Goal: Transaction & Acquisition: Purchase product/service

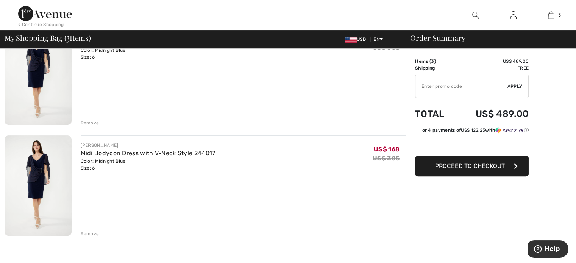
scroll to position [212, 0]
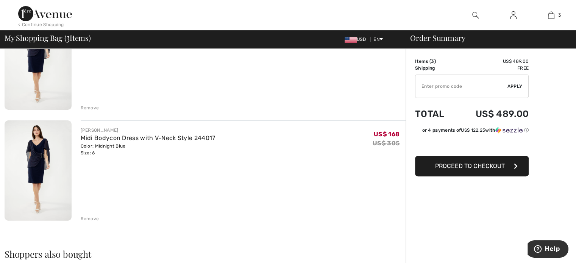
click at [85, 218] on div "Remove" at bounding box center [90, 219] width 19 height 7
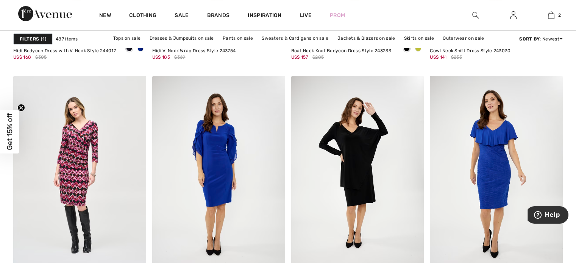
scroll to position [3153, 0]
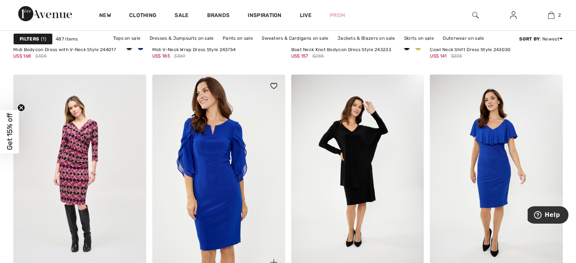
click at [222, 176] on img at bounding box center [218, 174] width 133 height 199
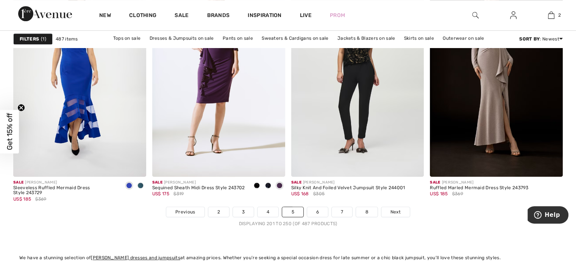
scroll to position [3487, 0]
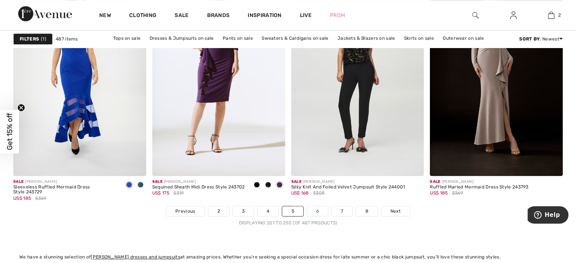
click at [316, 210] on link "6" at bounding box center [317, 212] width 21 height 10
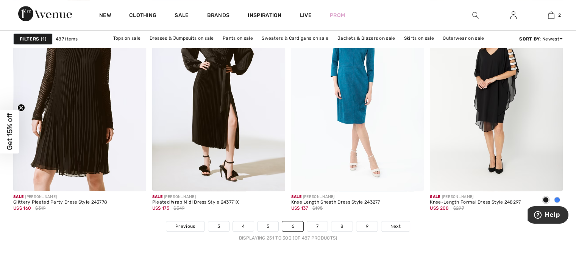
scroll to position [3487, 0]
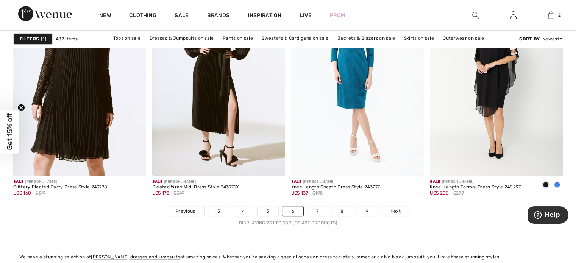
click at [315, 210] on link "7" at bounding box center [317, 212] width 20 height 10
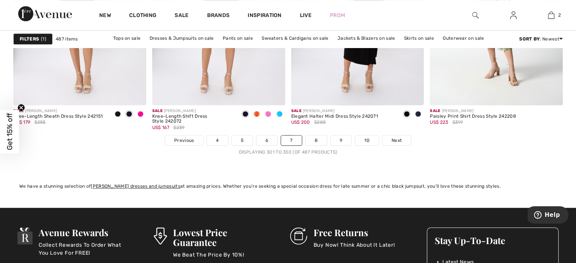
scroll to position [3639, 0]
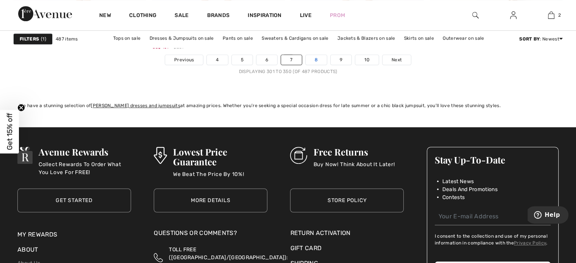
click at [312, 57] on link "8" at bounding box center [316, 60] width 21 height 10
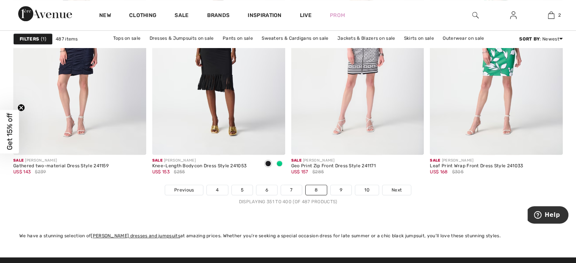
scroll to position [3578, 0]
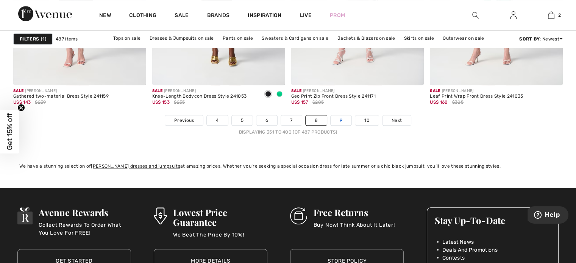
click at [340, 118] on link "9" at bounding box center [341, 121] width 21 height 10
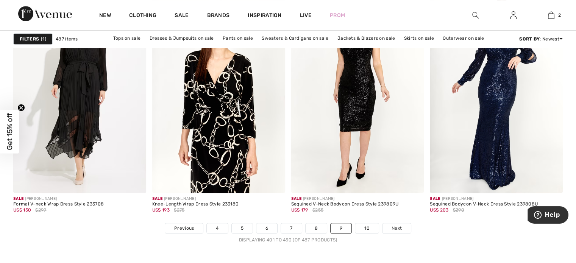
scroll to position [3472, 0]
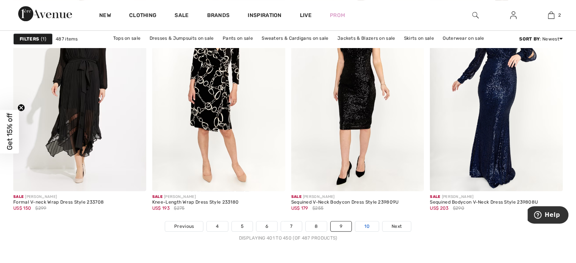
click at [364, 224] on link "10" at bounding box center [367, 227] width 23 height 10
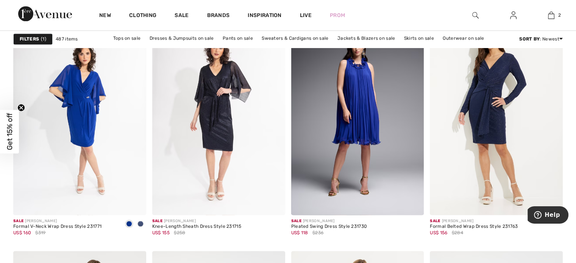
scroll to position [1364, 0]
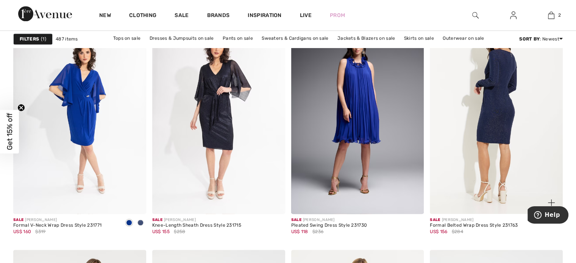
click at [489, 102] on img at bounding box center [496, 114] width 133 height 199
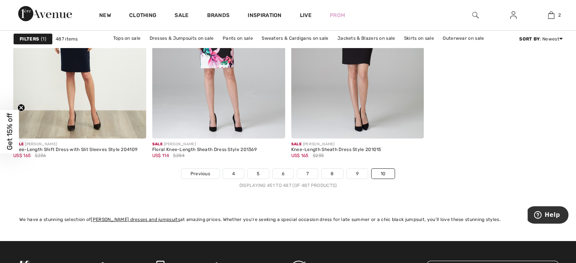
scroll to position [2729, 0]
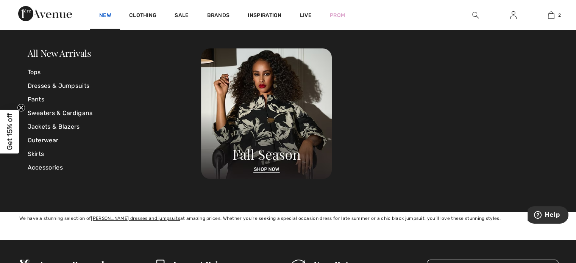
click at [104, 16] on link "New" at bounding box center [105, 16] width 12 height 8
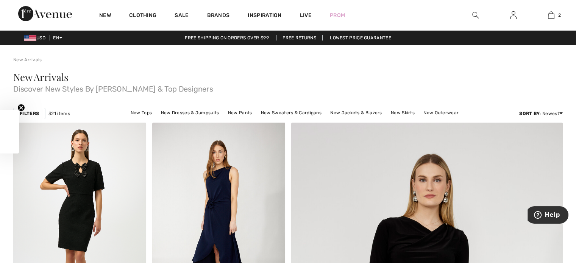
click at [29, 115] on strong "Filters" at bounding box center [29, 113] width 19 height 7
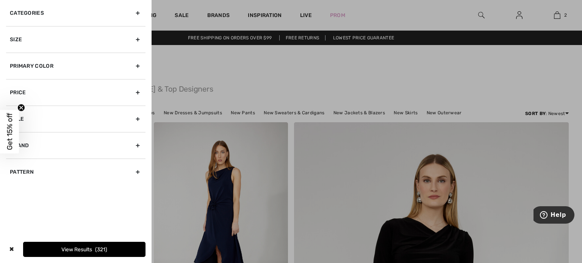
click at [55, 67] on div "Primary Color" at bounding box center [75, 66] width 139 height 27
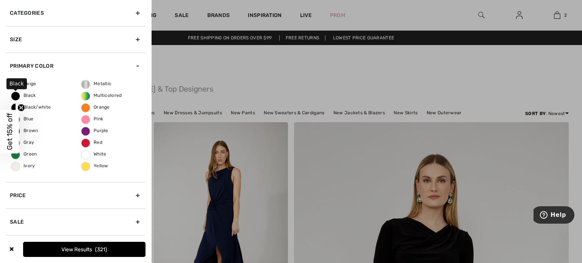
click at [23, 94] on span "Black" at bounding box center [23, 95] width 25 height 5
click at [0, 0] on input "Black" at bounding box center [0, 0] width 0 height 0
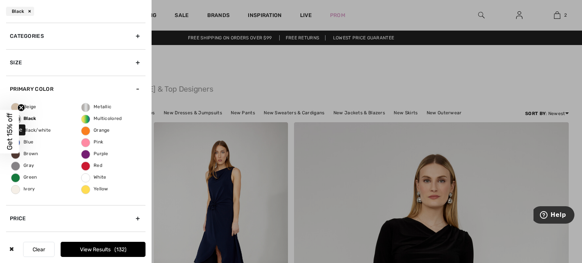
click at [26, 144] on span "Blue" at bounding box center [22, 141] width 22 height 5
click at [0, 0] on input "Blue" at bounding box center [0, 0] width 0 height 0
click at [81, 250] on button "View Results 167" at bounding box center [103, 249] width 85 height 15
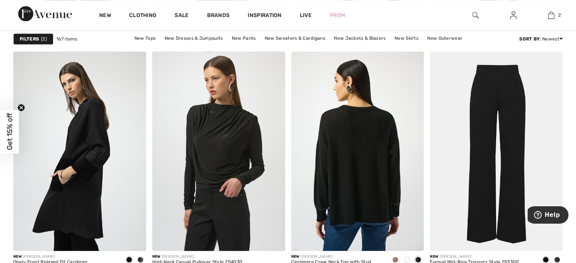
scroll to position [773, 0]
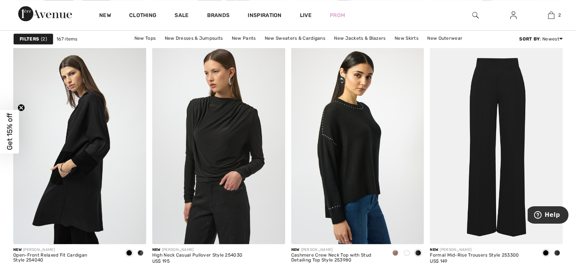
click at [27, 39] on strong "Filters" at bounding box center [29, 39] width 19 height 7
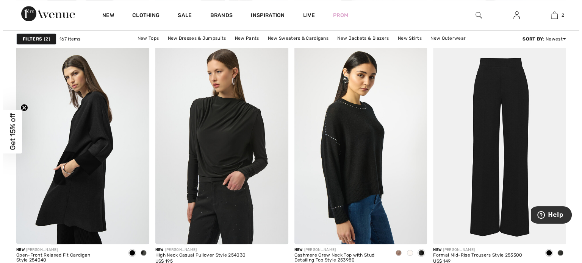
scroll to position [779, 0]
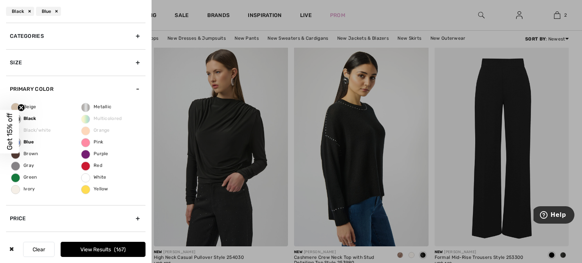
click at [67, 31] on div "Categories" at bounding box center [75, 36] width 139 height 27
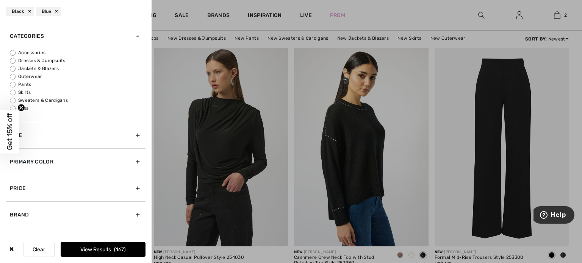
click at [19, 57] on label "Dresses & Jumpsuits" at bounding box center [78, 60] width 136 height 7
click at [16, 58] on input "Dresses & Jumpsuits" at bounding box center [13, 61] width 6 height 6
radio input "true"
click at [96, 252] on button "View Results 44" at bounding box center [103, 249] width 85 height 15
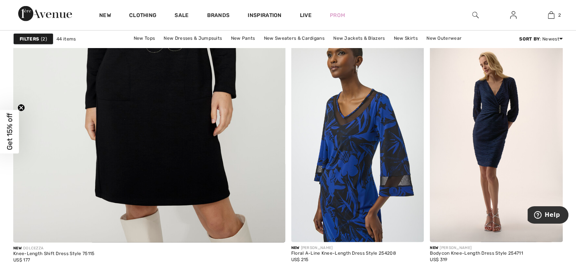
scroll to position [2168, 0]
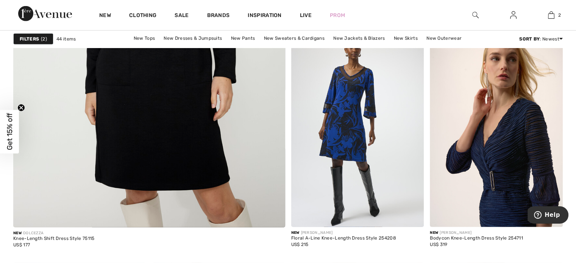
click at [514, 145] on img at bounding box center [496, 127] width 133 height 199
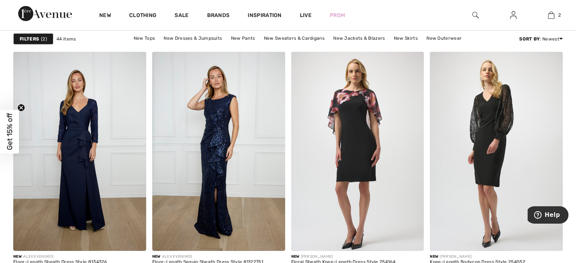
scroll to position [2380, 0]
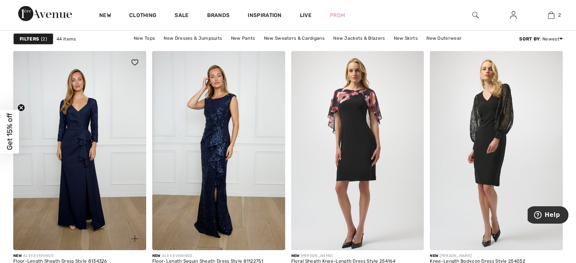
click at [135, 232] on span at bounding box center [134, 239] width 15 height 15
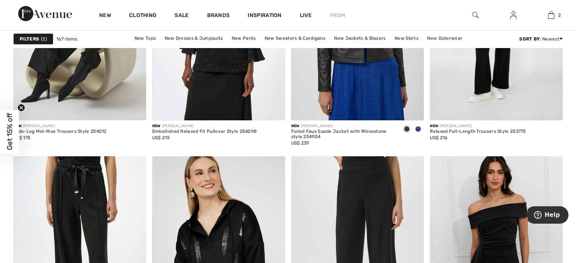
scroll to position [2517, 0]
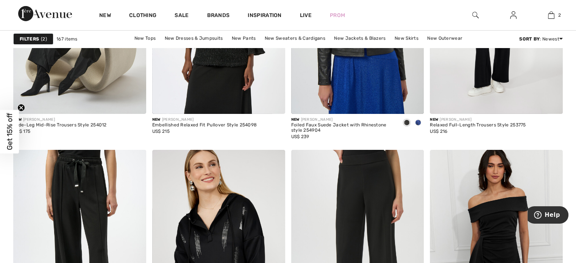
click at [25, 39] on strong "Filters" at bounding box center [29, 39] width 19 height 7
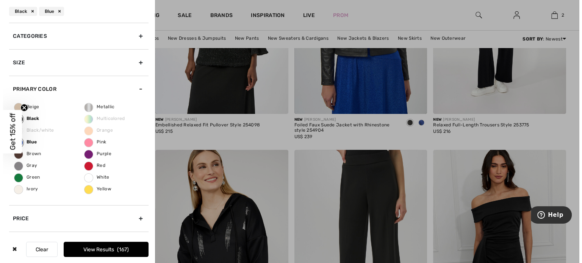
scroll to position [2538, 0]
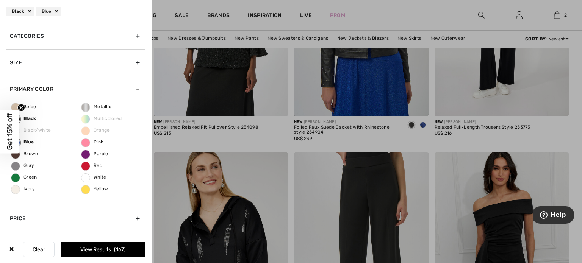
click at [21, 31] on div "Categories" at bounding box center [75, 36] width 139 height 27
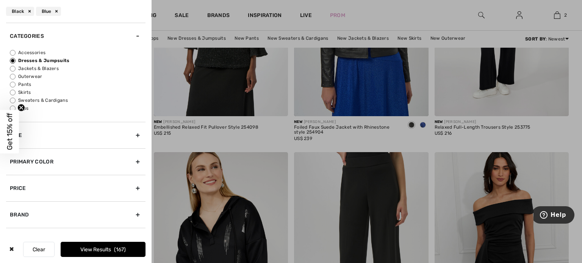
click at [49, 160] on div "Primary Color" at bounding box center [75, 162] width 139 height 27
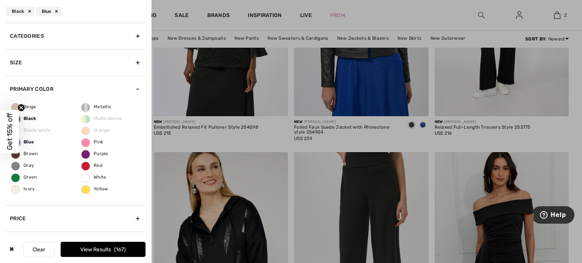
click at [102, 252] on button "View Results 167" at bounding box center [103, 249] width 85 height 15
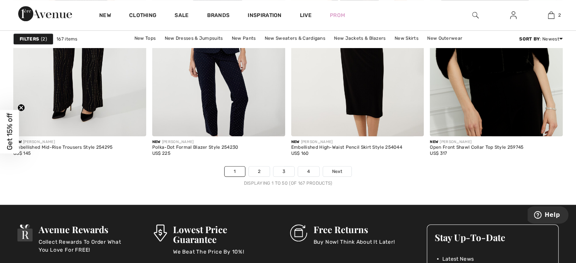
scroll to position [3532, 0]
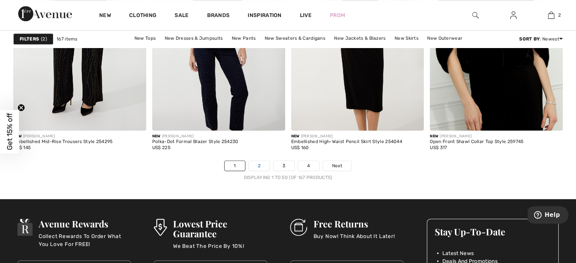
click at [256, 165] on link "2" at bounding box center [259, 166] width 21 height 10
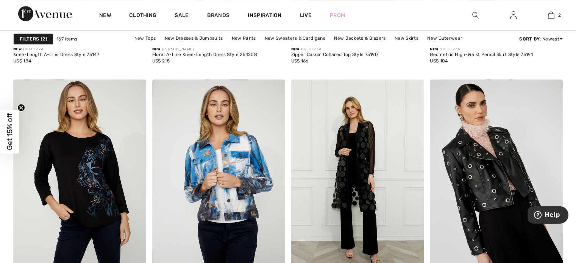
scroll to position [3396, 0]
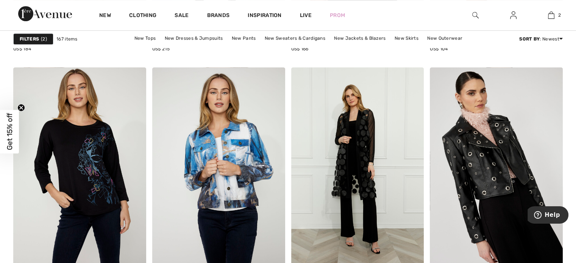
click at [30, 39] on strong "Filters" at bounding box center [29, 39] width 19 height 7
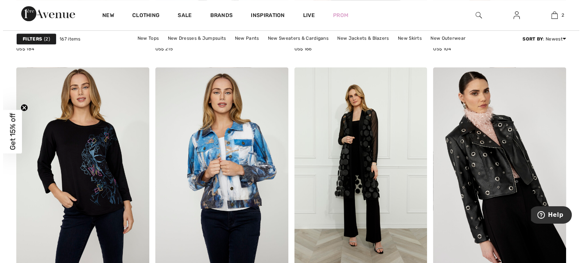
scroll to position [3424, 0]
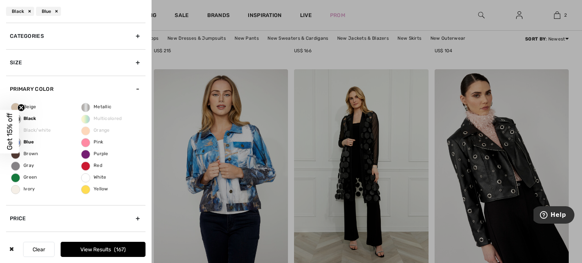
click at [30, 34] on div "Categories" at bounding box center [75, 36] width 139 height 27
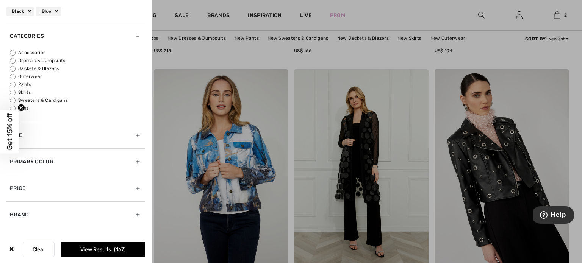
click at [13, 59] on input "Dresses & Jumpsuits" at bounding box center [13, 61] width 6 height 6
radio input "true"
click at [99, 248] on button "View Results 44" at bounding box center [103, 249] width 85 height 15
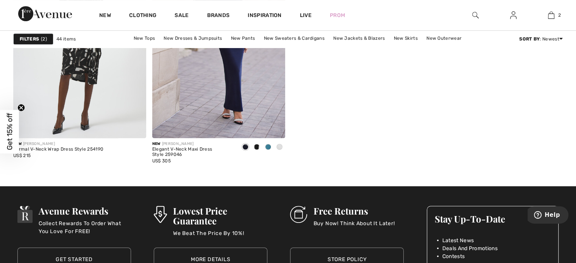
scroll to position [3290, 0]
